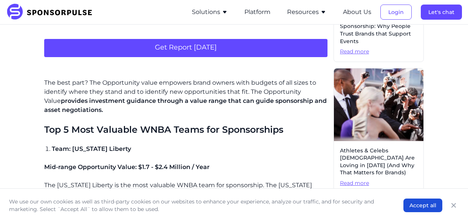
scroll to position [408, 0]
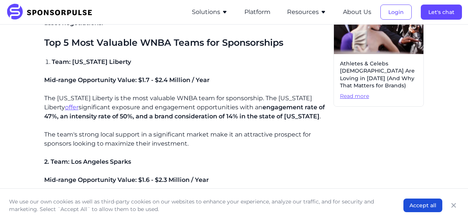
scroll to position [513, 0]
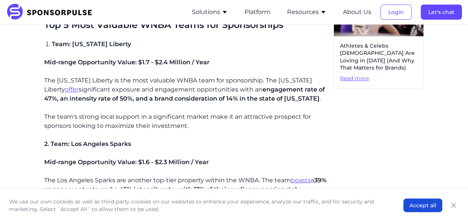
drag, startPoint x: 260, startPoint y: 80, endPoint x: 300, endPoint y: 101, distance: 44.9
click at [300, 101] on p "The [US_STATE] Liberty is the most valuable WNBA team for sponsorship. The [US_…" at bounding box center [185, 89] width 283 height 27
copy p "The [US_STATE] Liberty offer significant exposure and engagement opportunities …"
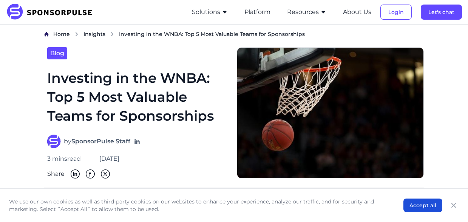
scroll to position [0, 0]
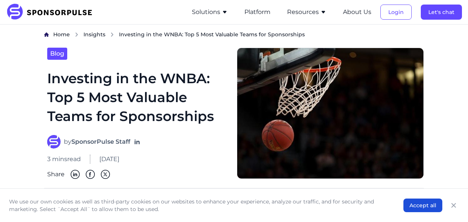
click at [174, 163] on div "by SponsorPulse Staff 3 mins read [DATE] Share" at bounding box center [137, 157] width 181 height 44
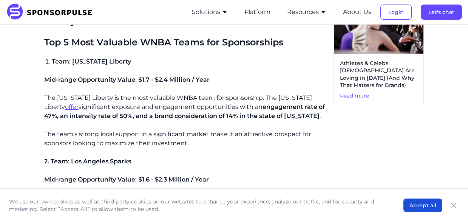
scroll to position [498, 0]
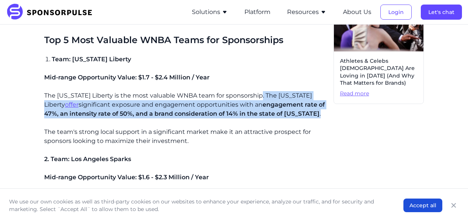
drag, startPoint x: 299, startPoint y: 114, endPoint x: 261, endPoint y: 95, distance: 42.5
click at [261, 95] on p "The [US_STATE] Liberty is the most valuable WNBA team for sponsorship. The [US_…" at bounding box center [185, 104] width 283 height 27
copy p "The [US_STATE] Liberty offer significant exposure and engagement opportunities …"
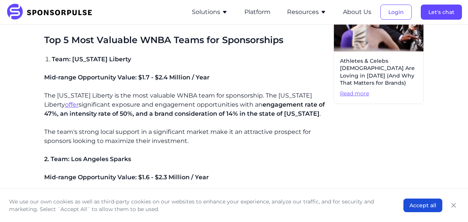
click at [216, 92] on p "The [US_STATE] Liberty is the most valuable WNBA team for sponsorship. The [US_…" at bounding box center [185, 104] width 283 height 27
drag, startPoint x: 138, startPoint y: 77, endPoint x: 211, endPoint y: 81, distance: 73.7
click at [211, 81] on p "Mid-range Opportunity Value: $1.7 - $2.4 Million / Year" at bounding box center [185, 77] width 283 height 9
